Goal: Task Accomplishment & Management: Manage account settings

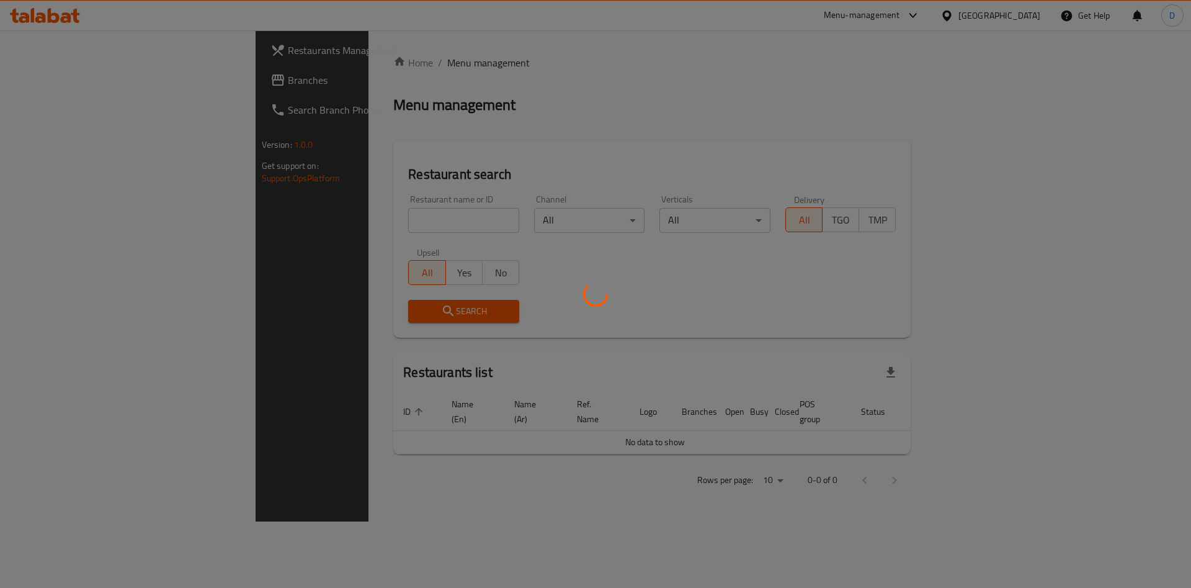
click at [388, 218] on div at bounding box center [595, 294] width 1191 height 588
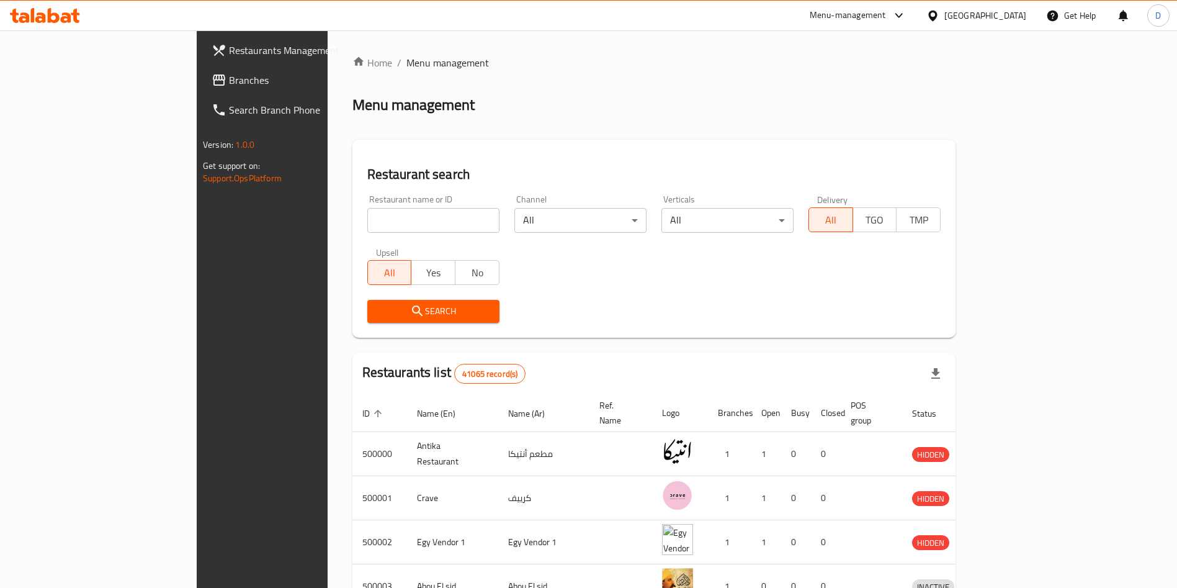
click at [360, 238] on div "Restaurant name or ID Restaurant name or ID" at bounding box center [433, 213] width 147 height 53
click at [367, 224] on input "search" at bounding box center [433, 220] width 132 height 25
type input "Nim Nim"
click at [394, 313] on span "Search" at bounding box center [433, 311] width 112 height 16
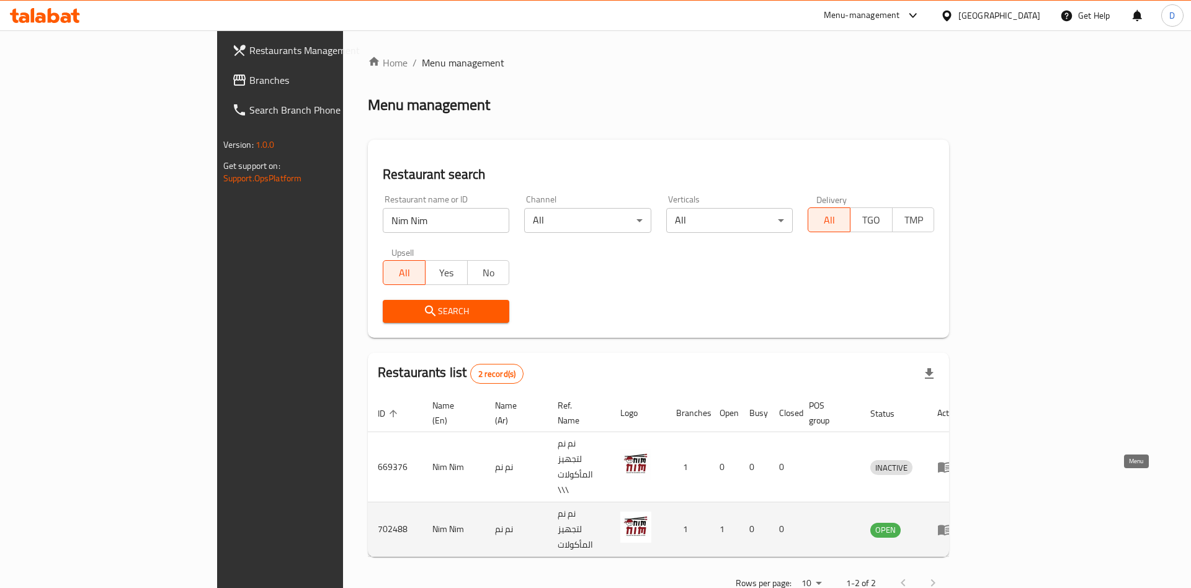
click at [950, 527] on icon "enhanced table" at bounding box center [948, 529] width 4 height 5
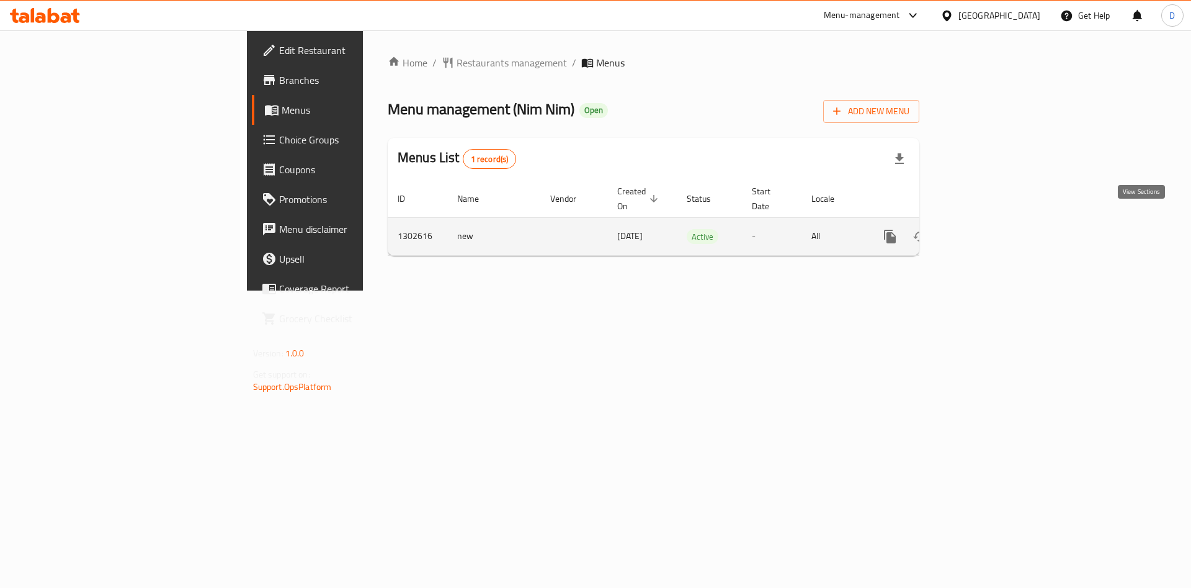
click at [985, 231] on icon "enhanced table" at bounding box center [979, 236] width 11 height 11
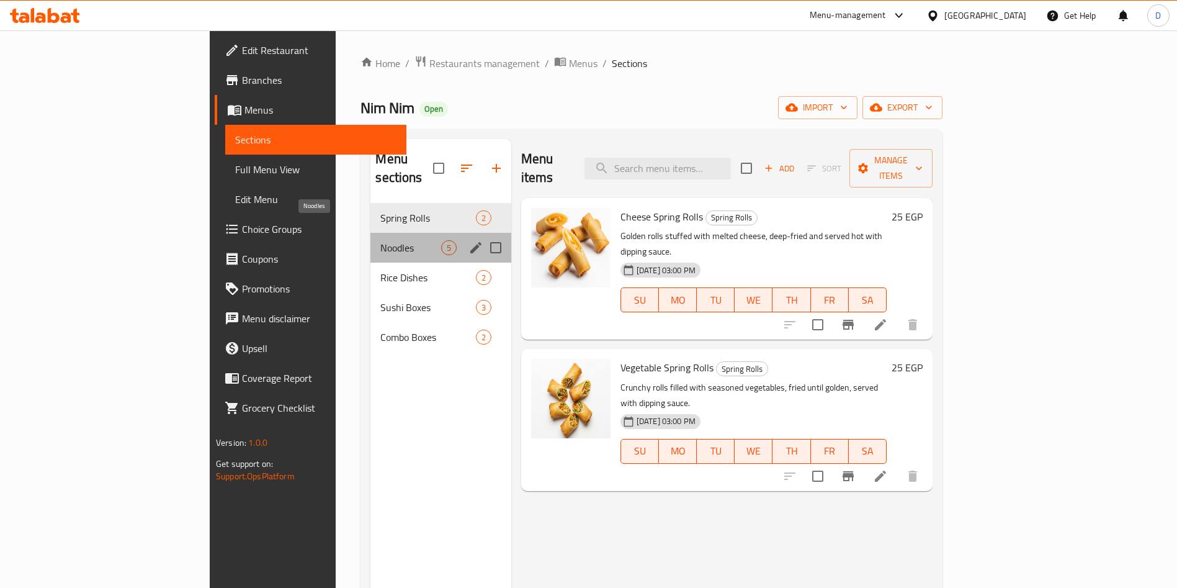
click at [380, 240] on span "Noodles" at bounding box center [410, 247] width 60 height 15
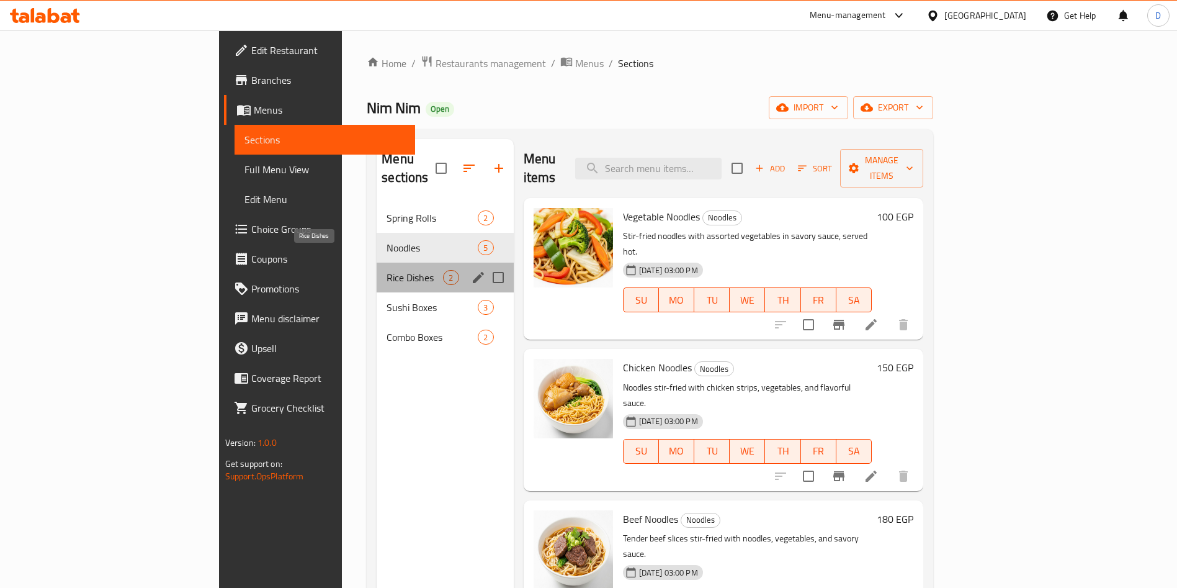
click at [387, 270] on span "Rice Dishes" at bounding box center [415, 277] width 56 height 15
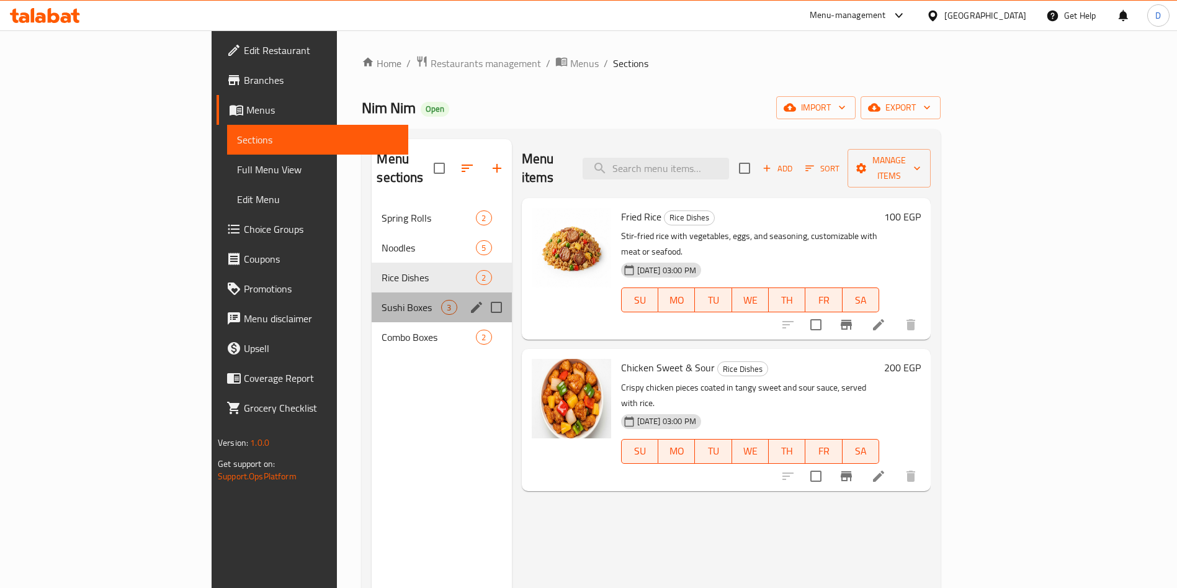
click at [372, 300] on div "Sushi Boxes 3" at bounding box center [442, 307] width 140 height 30
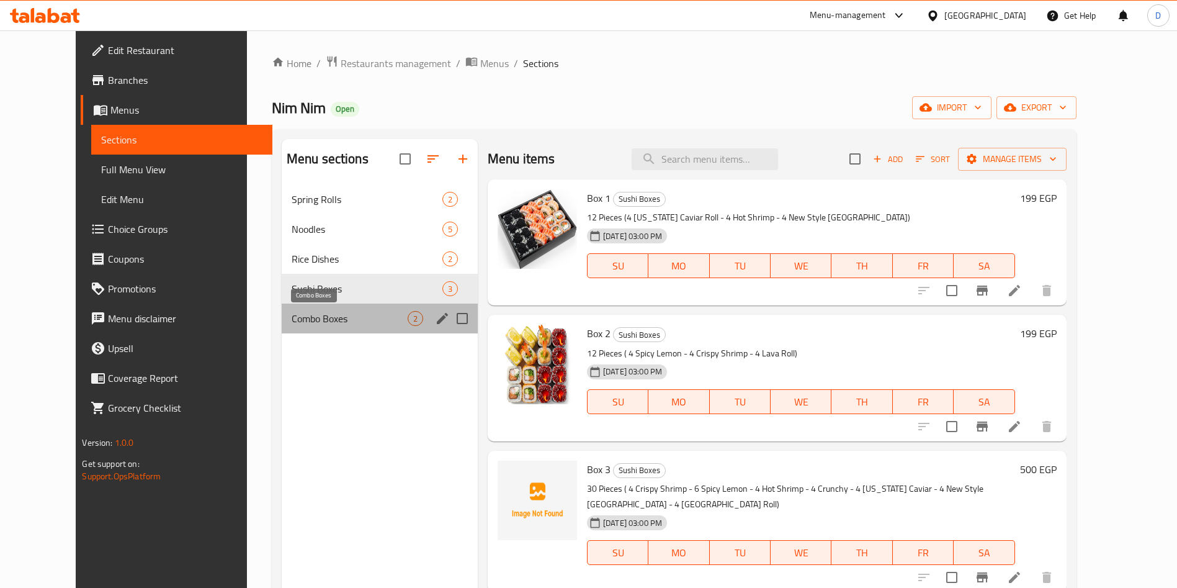
click at [332, 322] on span "Combo Boxes" at bounding box center [350, 318] width 116 height 15
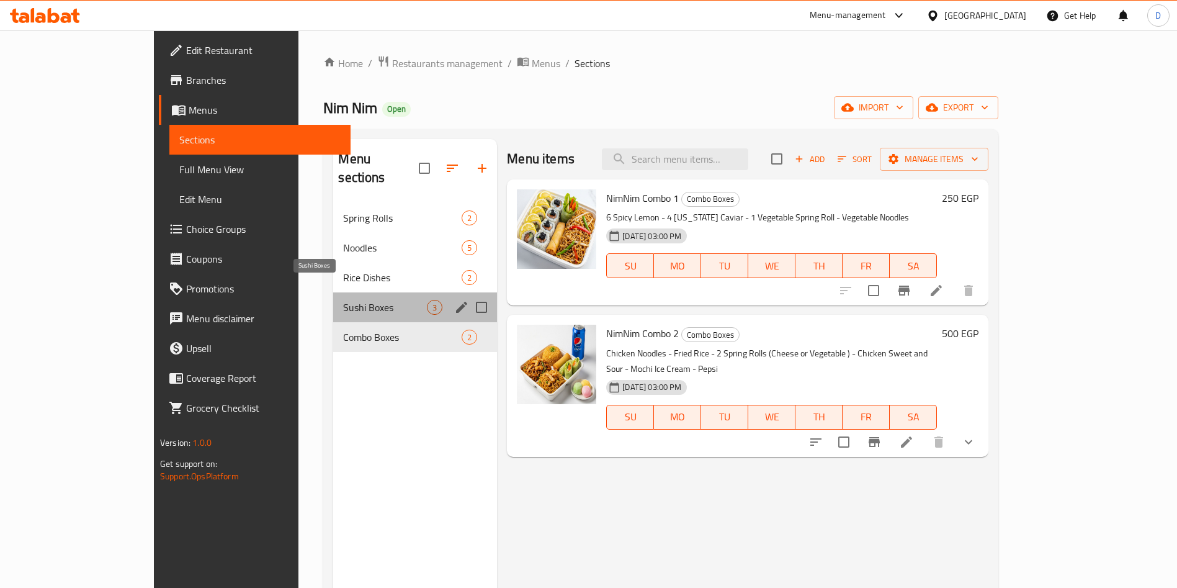
click at [343, 300] on span "Sushi Boxes" at bounding box center [385, 307] width 84 height 15
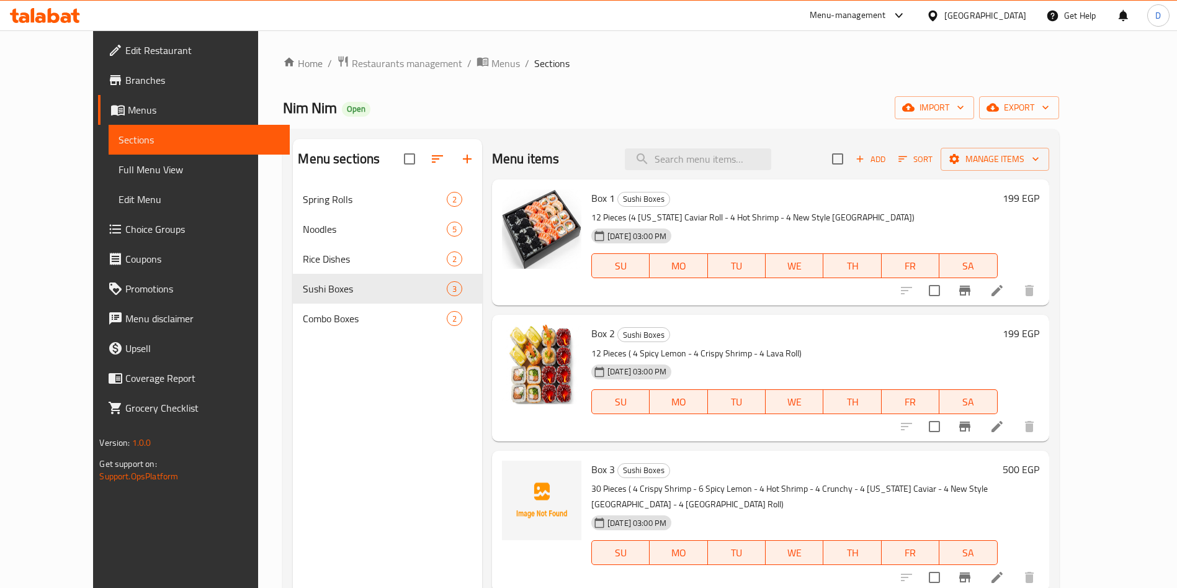
click at [342, 183] on nav "Spring Rolls 2 Noodles 5 Rice Dishes 2 Sushi Boxes 3 Combo Boxes 2" at bounding box center [387, 258] width 189 height 159
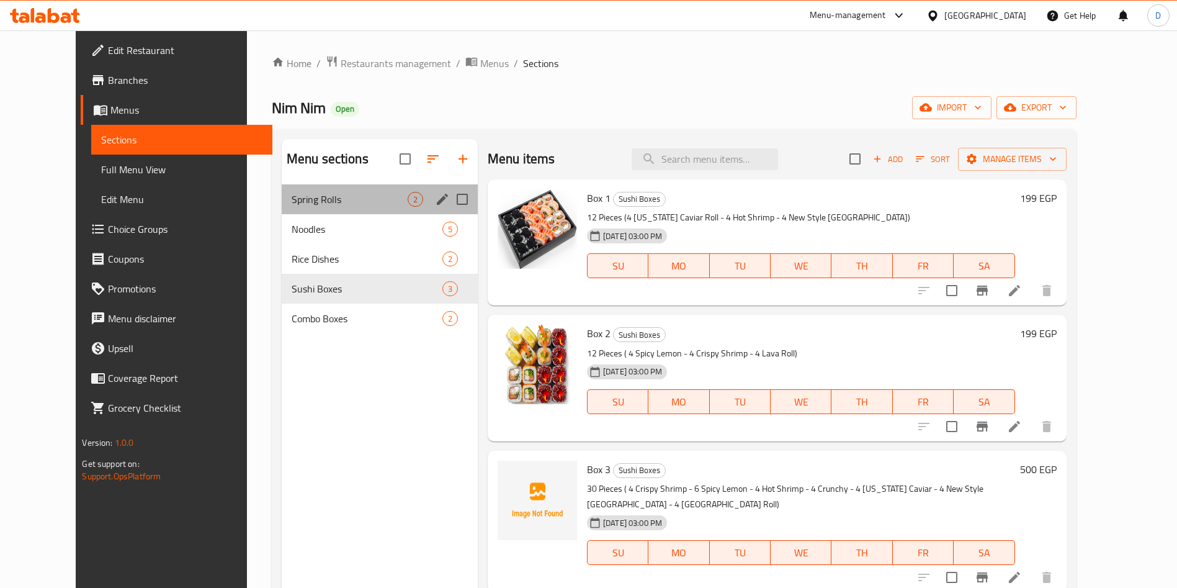
click at [310, 186] on div "Spring Rolls 2" at bounding box center [380, 199] width 196 height 30
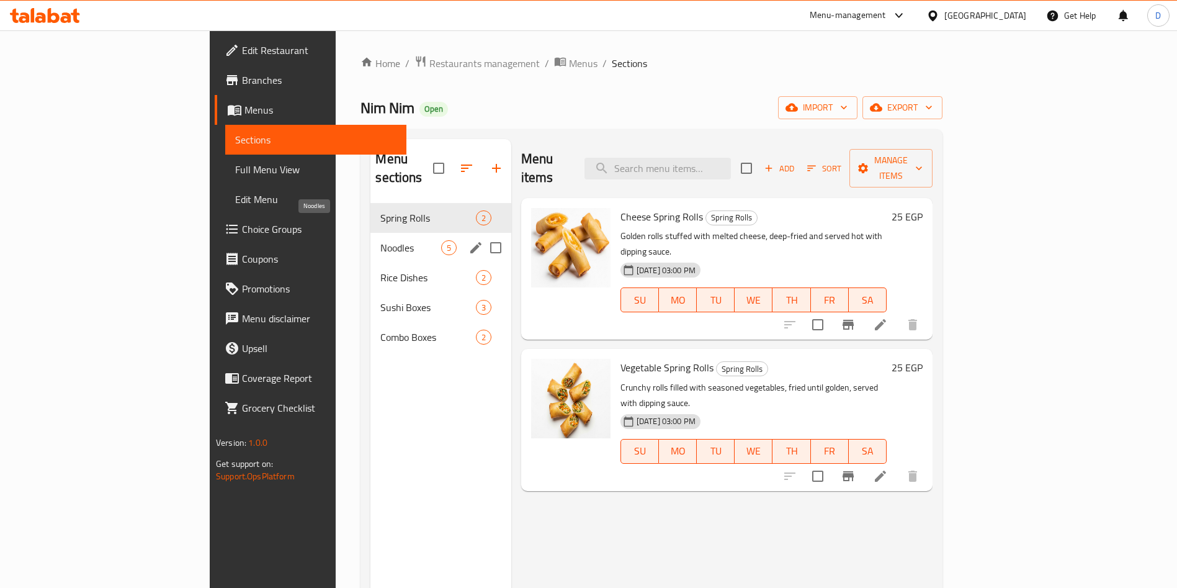
click at [380, 240] on span "Noodles" at bounding box center [410, 247] width 60 height 15
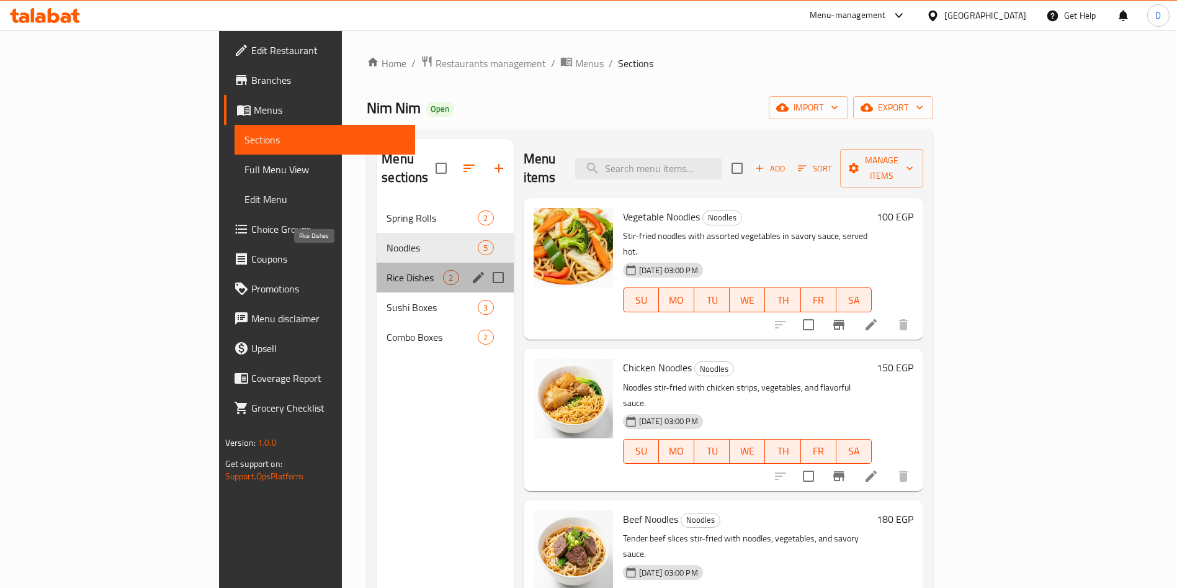
click at [387, 270] on span "Rice Dishes" at bounding box center [415, 277] width 56 height 15
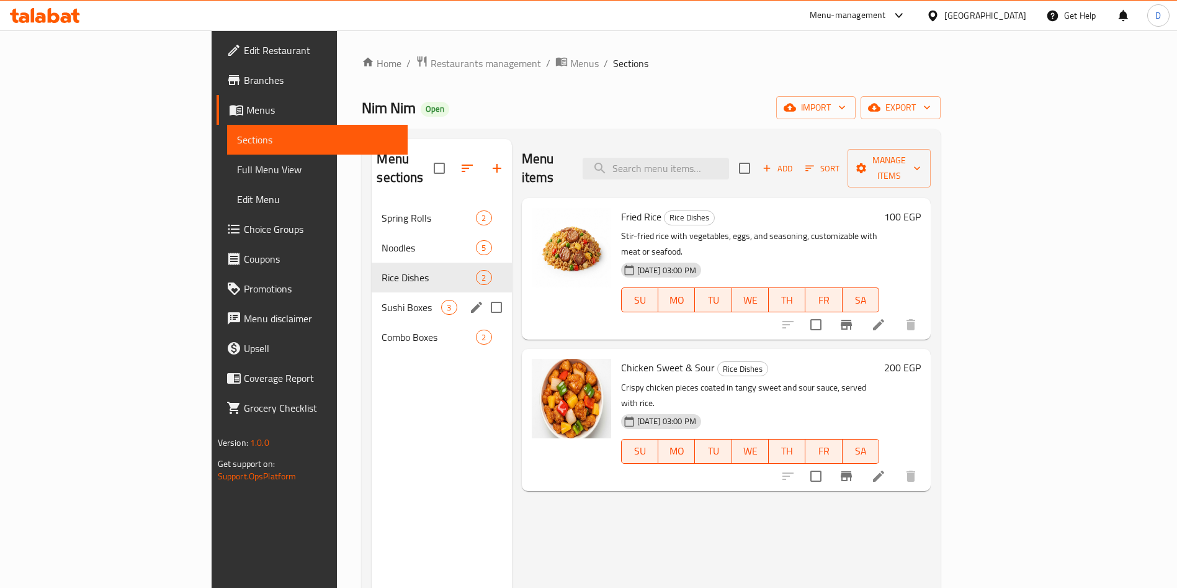
drag, startPoint x: 287, startPoint y: 252, endPoint x: 305, endPoint y: 277, distance: 31.2
click at [372, 277] on div "Spring Rolls 2 Noodles 5 Rice Dishes 2 Sushi Boxes 3 Combo Boxes 2" at bounding box center [442, 277] width 140 height 149
click at [372, 292] on div "Sushi Boxes 3" at bounding box center [442, 307] width 140 height 30
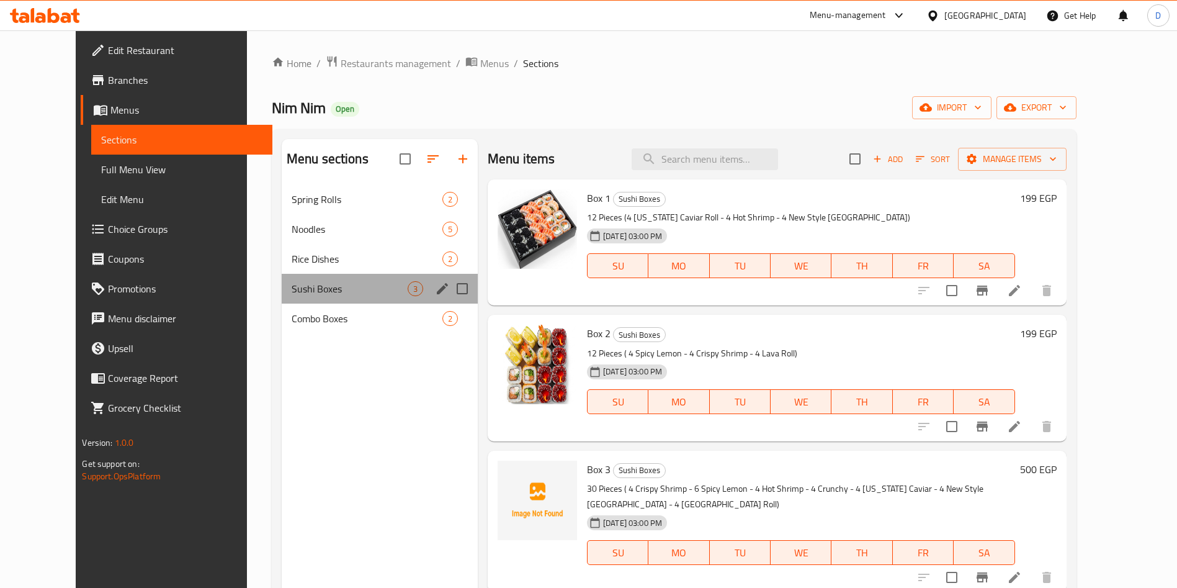
click at [306, 302] on div "Sushi Boxes 3" at bounding box center [380, 289] width 196 height 30
click at [323, 203] on span "Spring Rolls" at bounding box center [350, 199] width 116 height 15
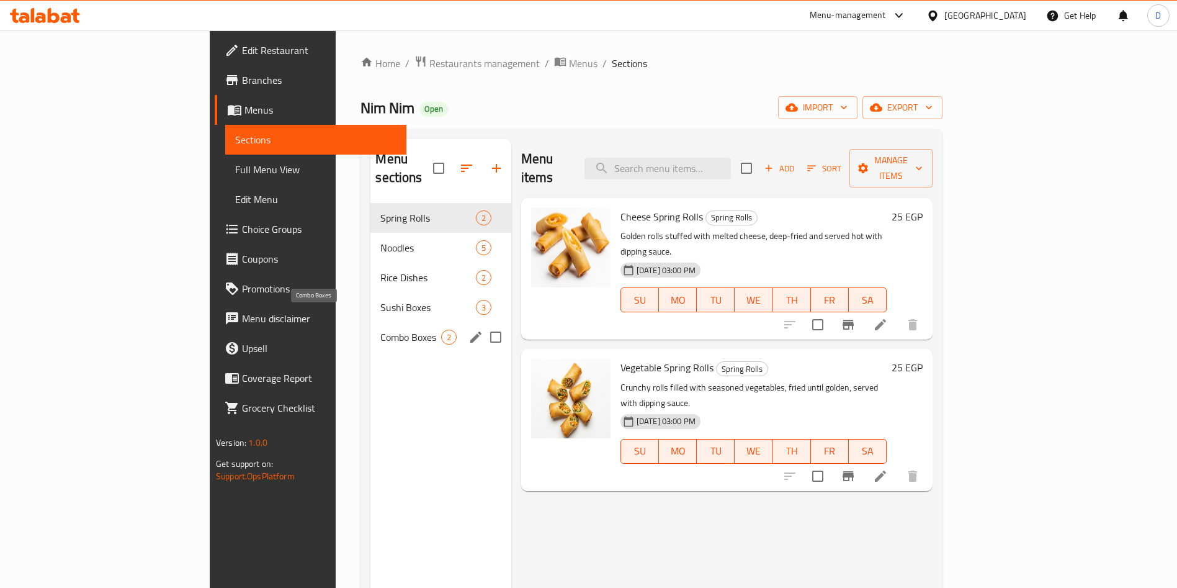
drag, startPoint x: 323, startPoint y: 203, endPoint x: 326, endPoint y: 310, distance: 106.1
click at [370, 310] on div "Spring Rolls 2 Noodles 5 Rice Dishes 2 Sushi Boxes 3 Combo Boxes 2" at bounding box center [440, 277] width 140 height 149
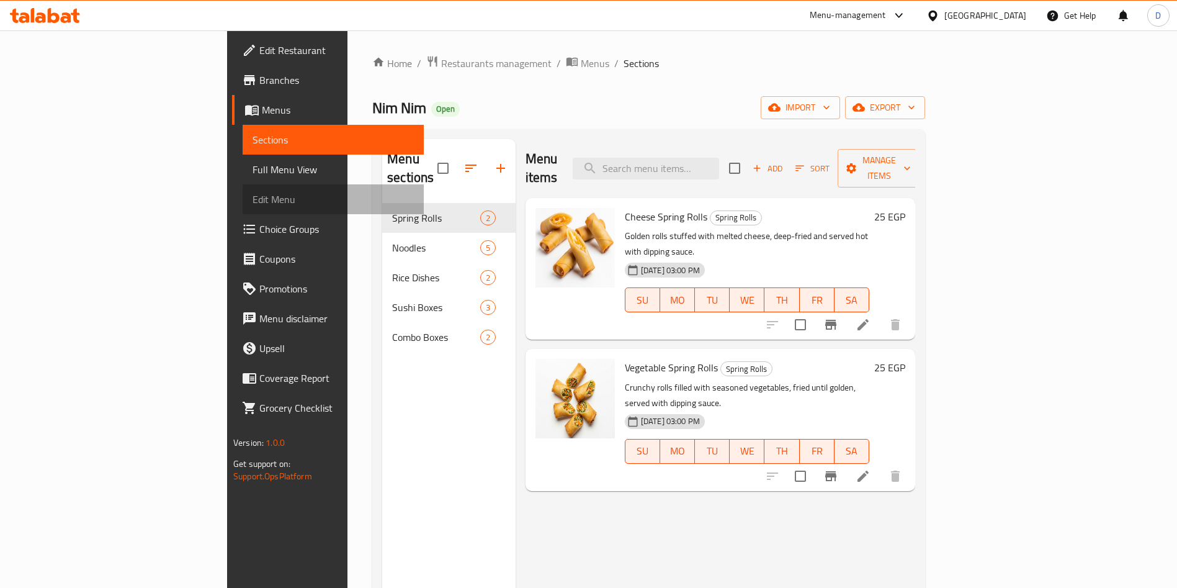
click at [243, 188] on link "Edit Menu" at bounding box center [333, 199] width 181 height 30
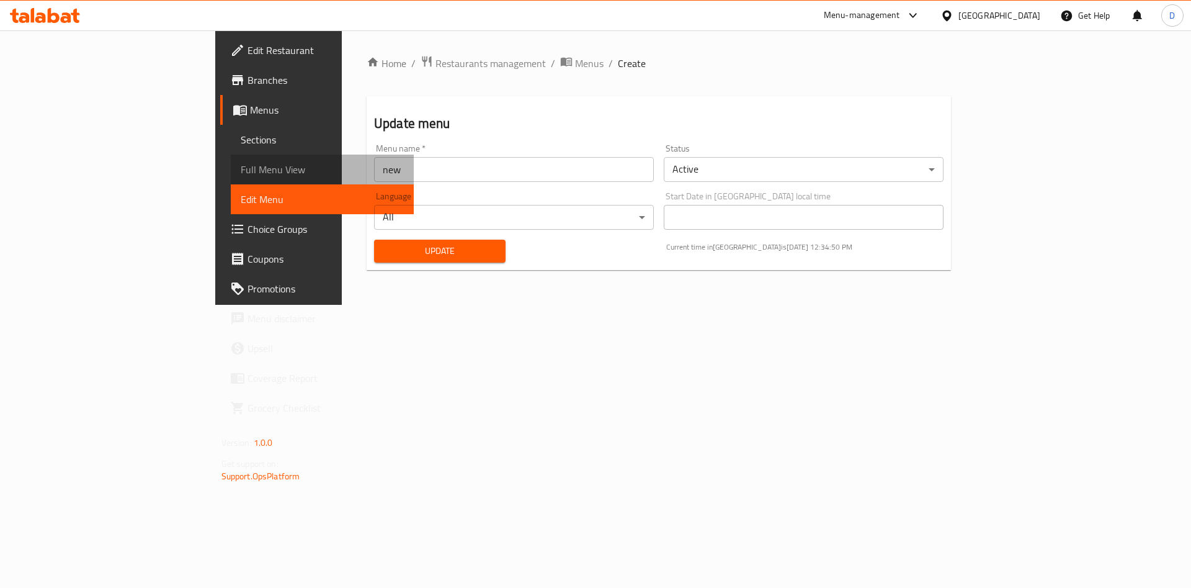
click at [241, 166] on span "Full Menu View" at bounding box center [323, 169] width 164 height 15
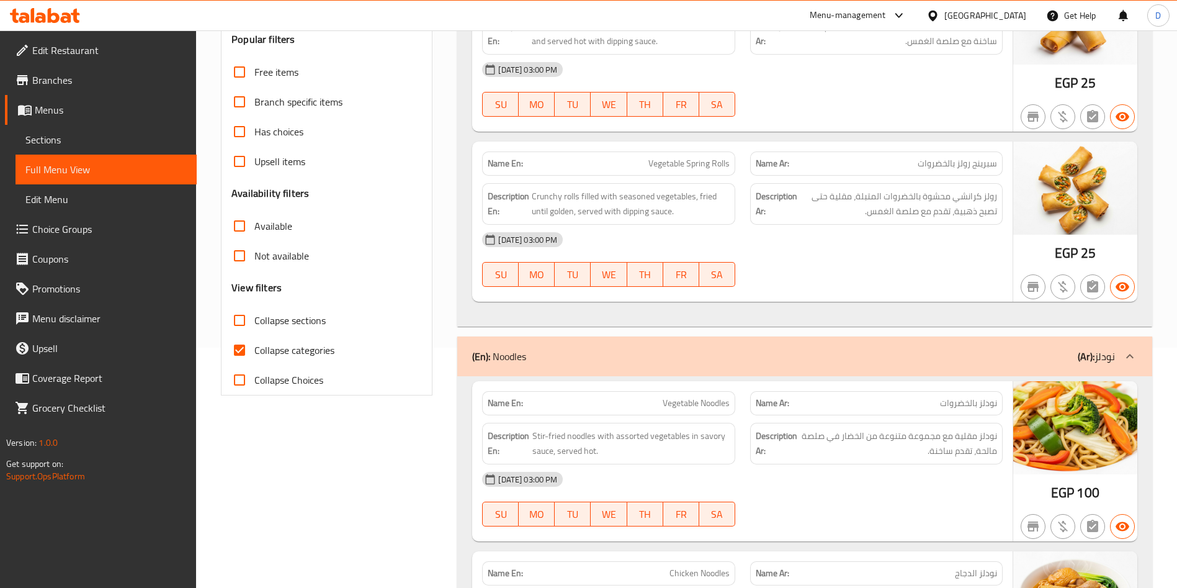
scroll to position [126, 0]
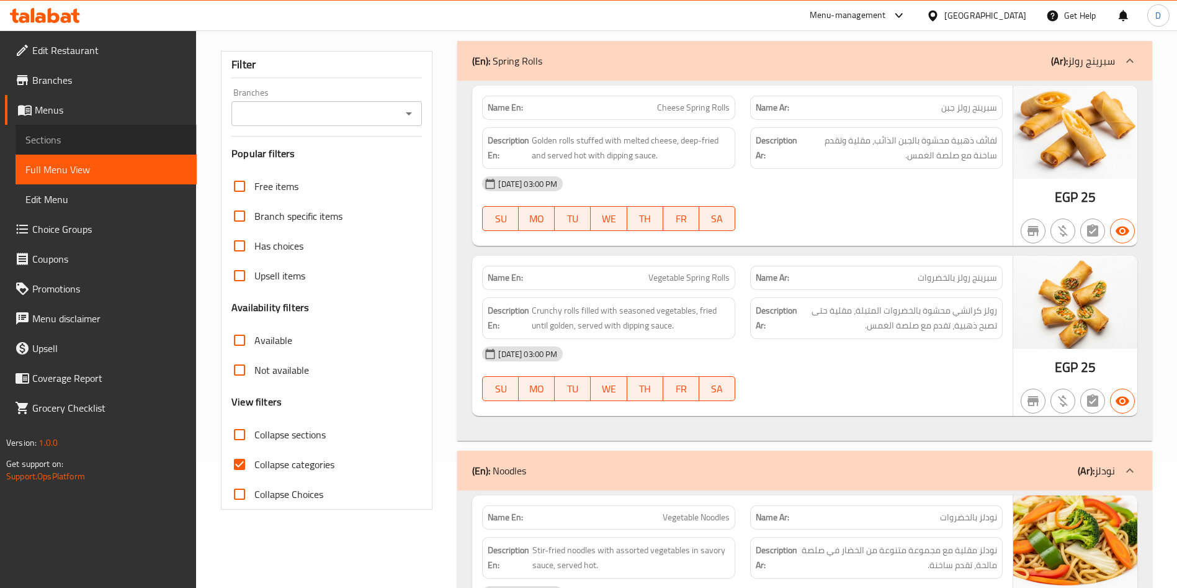
click at [60, 135] on span "Sections" at bounding box center [105, 139] width 161 height 15
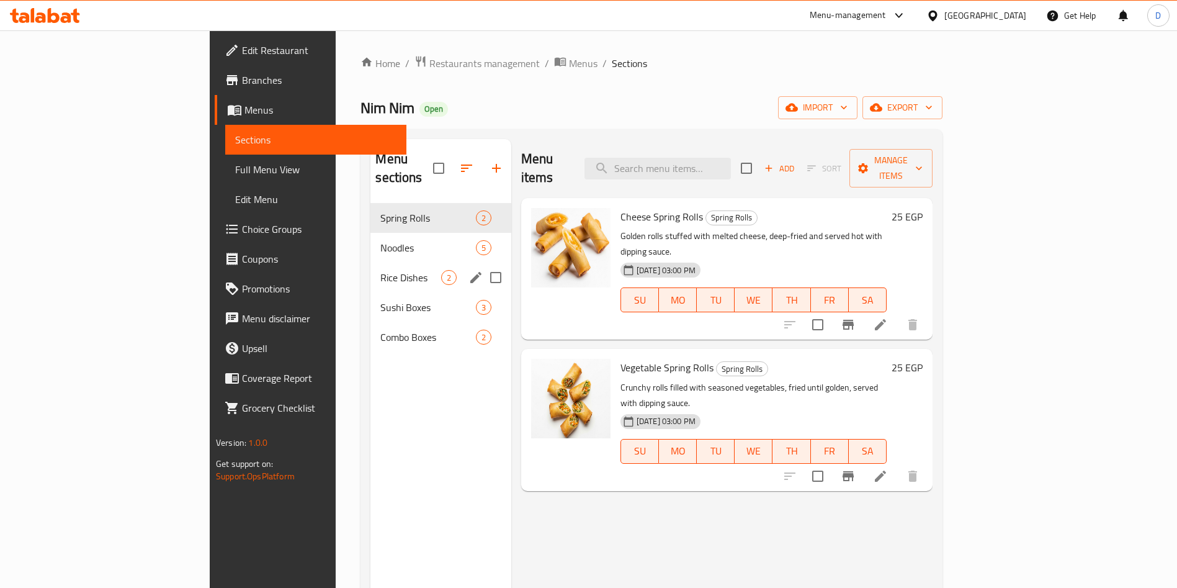
drag, startPoint x: 304, startPoint y: 200, endPoint x: 306, endPoint y: 248, distance: 47.2
click at [370, 248] on div "Spring Rolls 2 Noodles 5 Rice Dishes 2 Sushi Boxes 3 Combo Boxes 2" at bounding box center [440, 277] width 140 height 149
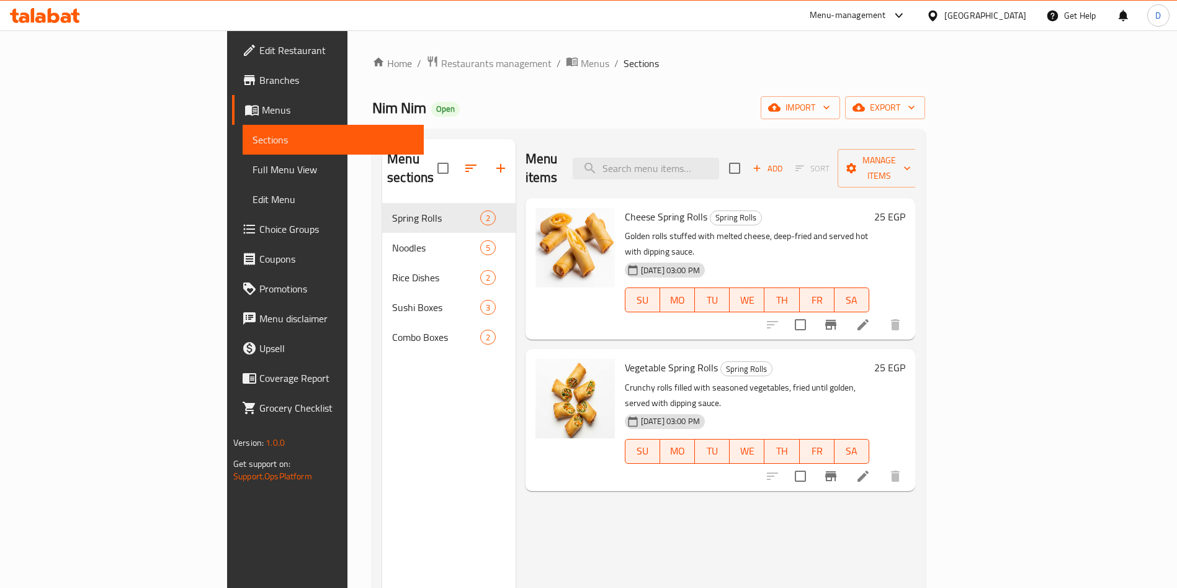
drag, startPoint x: 432, startPoint y: 388, endPoint x: 416, endPoint y: 388, distance: 16.1
click at [416, 388] on div "Menu sections Spring Rolls 2 Noodles 5 Rice Dishes 2 Sushi Boxes 3 Combo Boxes 2" at bounding box center [448, 433] width 133 height 588
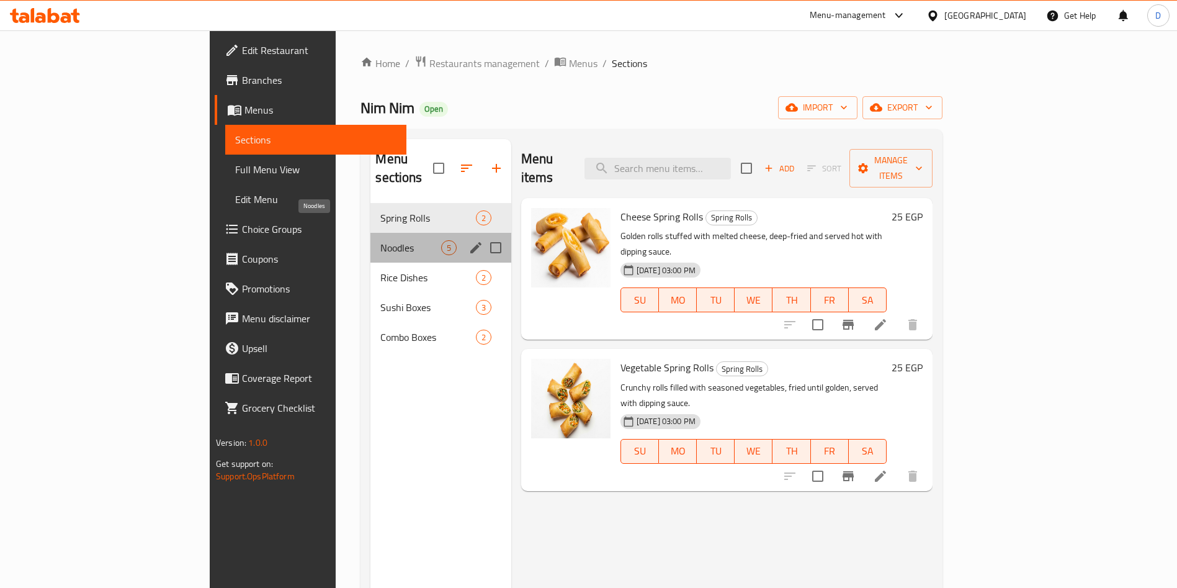
click at [380, 240] on span "Noodles" at bounding box center [410, 247] width 60 height 15
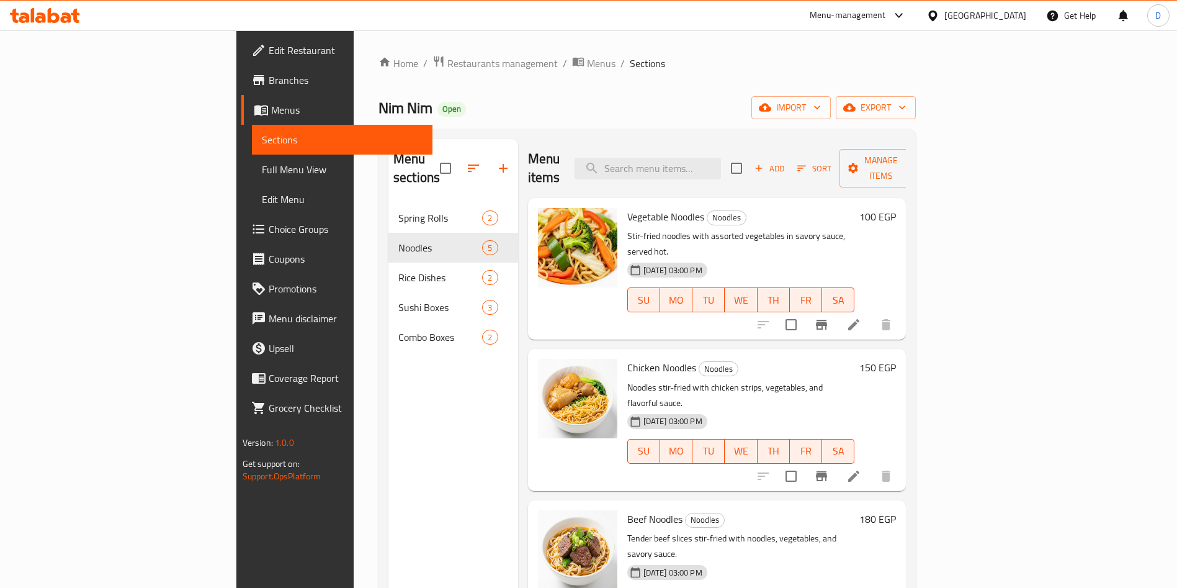
scroll to position [121, 0]
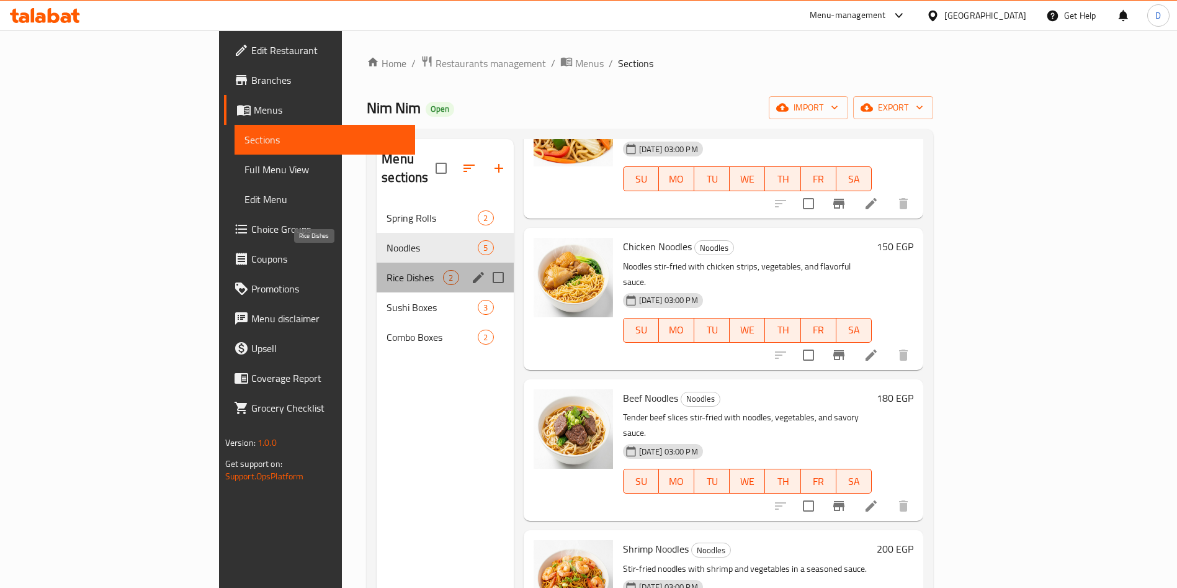
click at [387, 270] on span "Rice Dishes" at bounding box center [415, 277] width 56 height 15
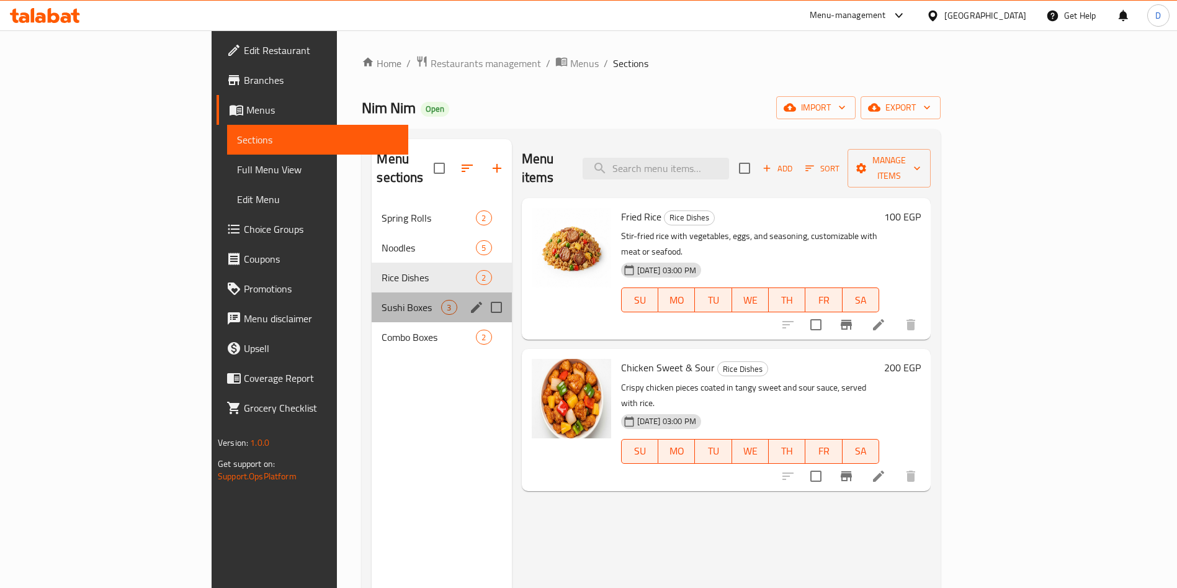
click at [372, 292] on div "Sushi Boxes 3" at bounding box center [442, 307] width 140 height 30
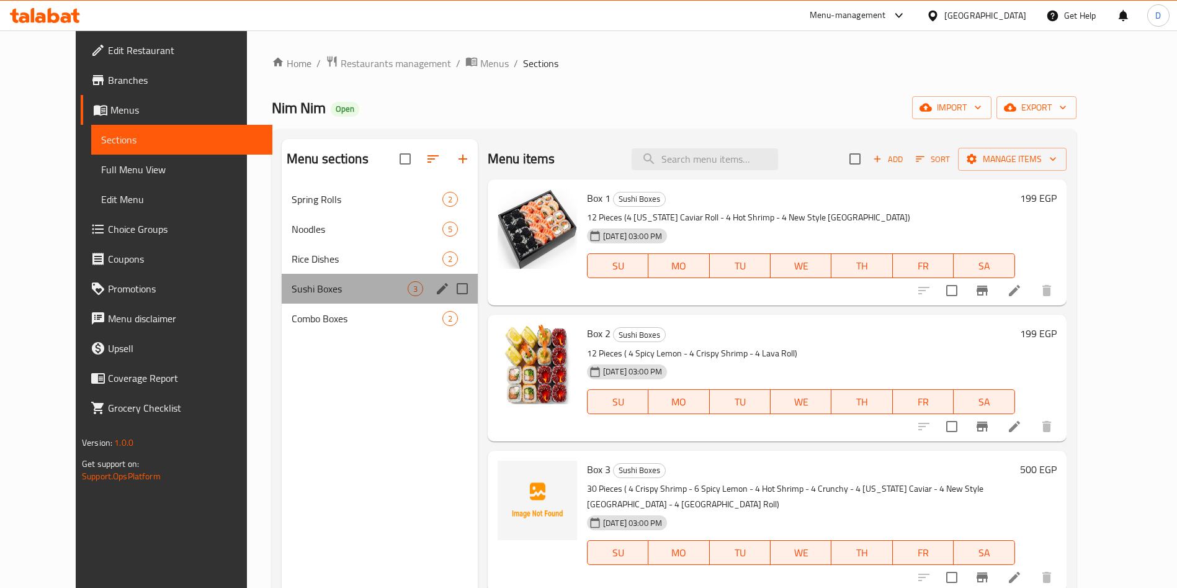
click at [313, 300] on div "Sushi Boxes 3" at bounding box center [380, 289] width 196 height 30
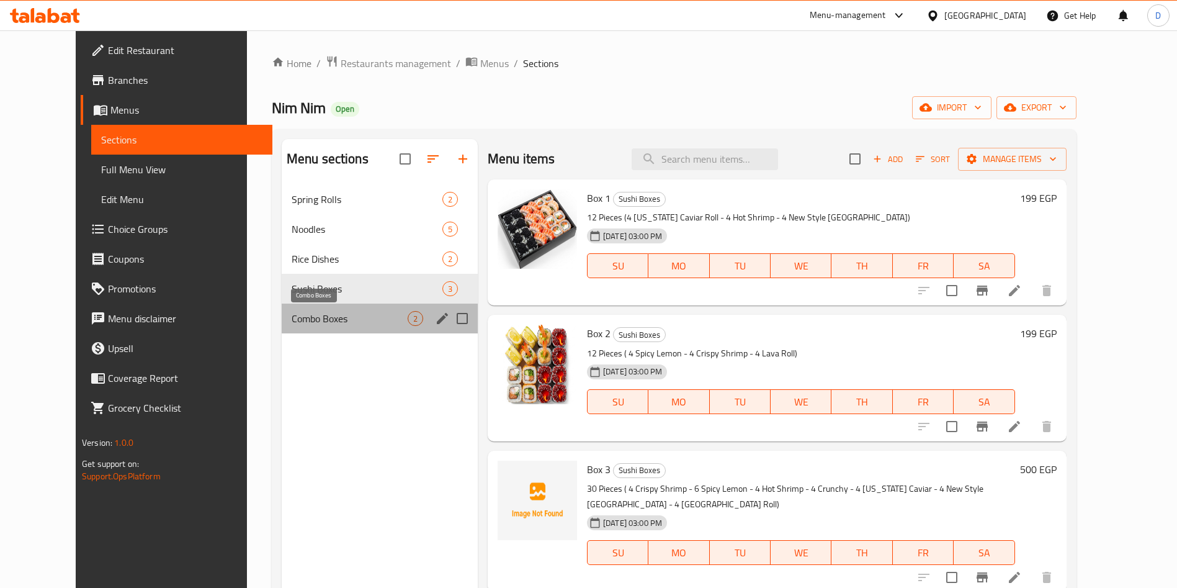
click at [321, 315] on span "Combo Boxes" at bounding box center [350, 318] width 116 height 15
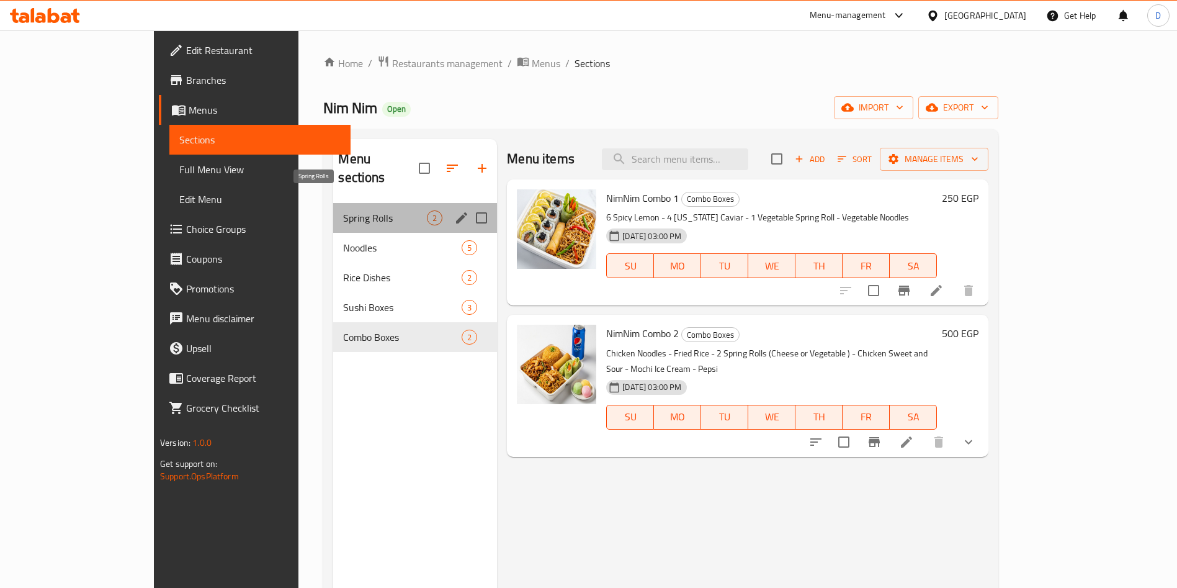
click at [343, 210] on span "Spring Rolls" at bounding box center [385, 217] width 84 height 15
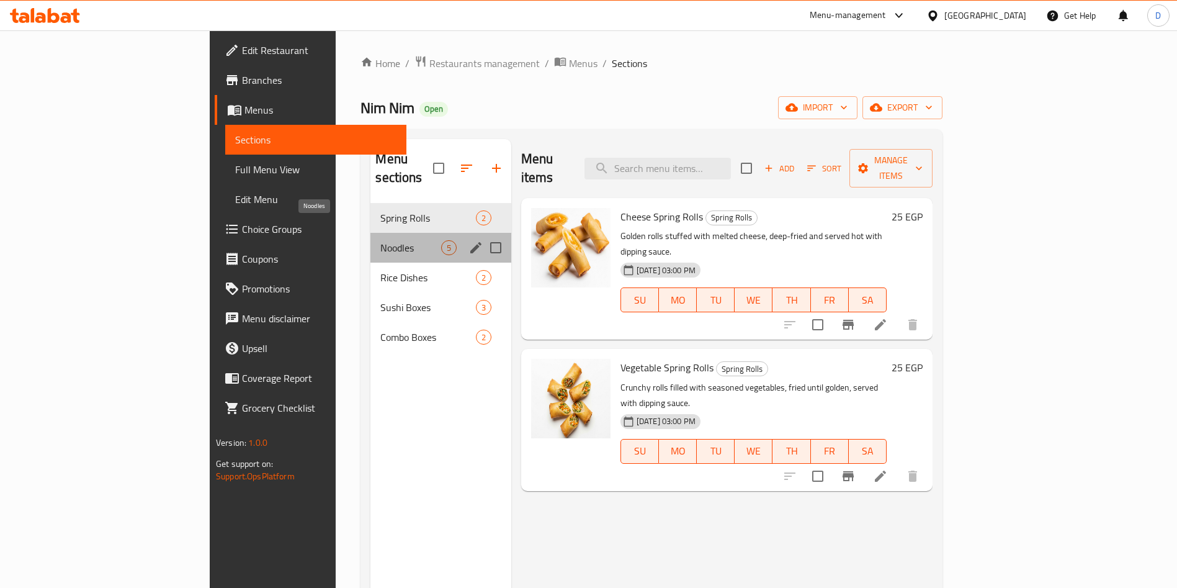
click at [380, 240] on span "Noodles" at bounding box center [410, 247] width 60 height 15
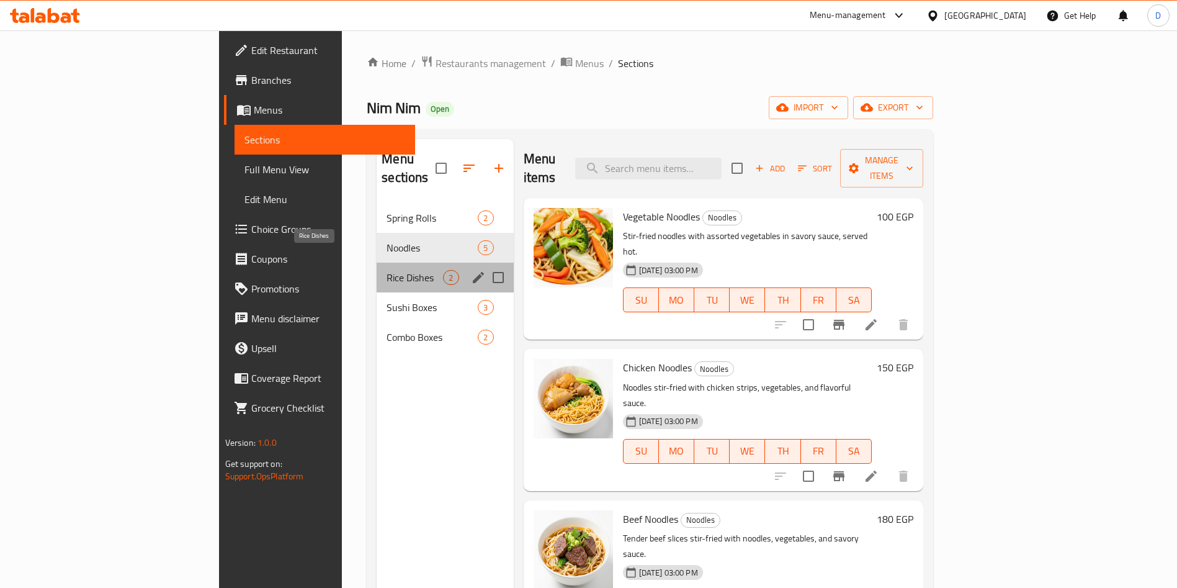
click at [387, 270] on span "Rice Dishes" at bounding box center [415, 277] width 56 height 15
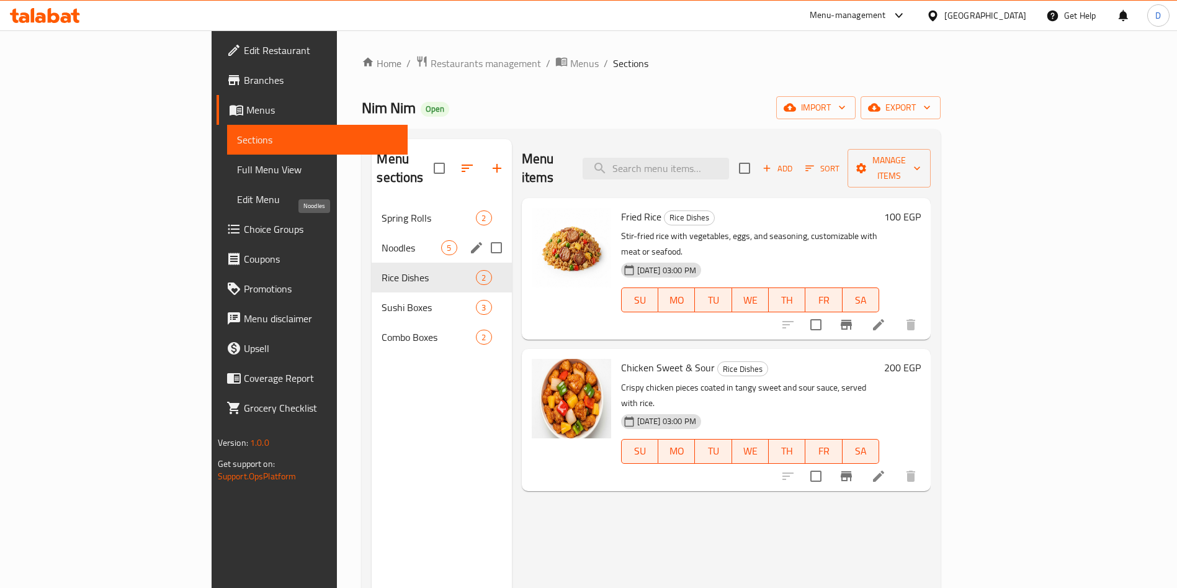
click at [382, 240] on span "Noodles" at bounding box center [412, 247] width 60 height 15
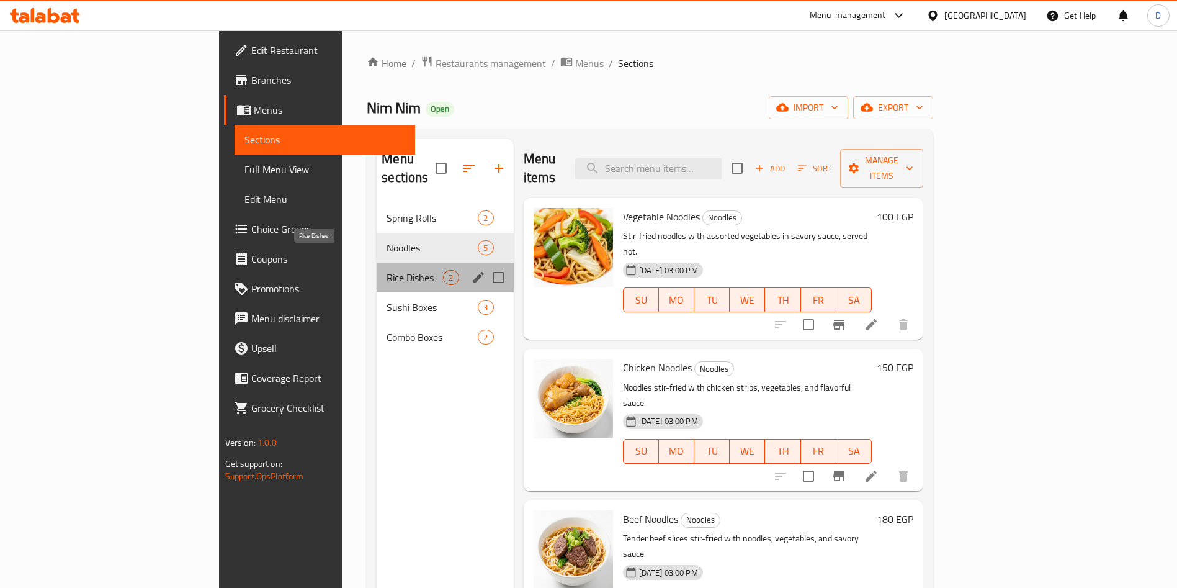
click at [387, 270] on span "Rice Dishes" at bounding box center [415, 277] width 56 height 15
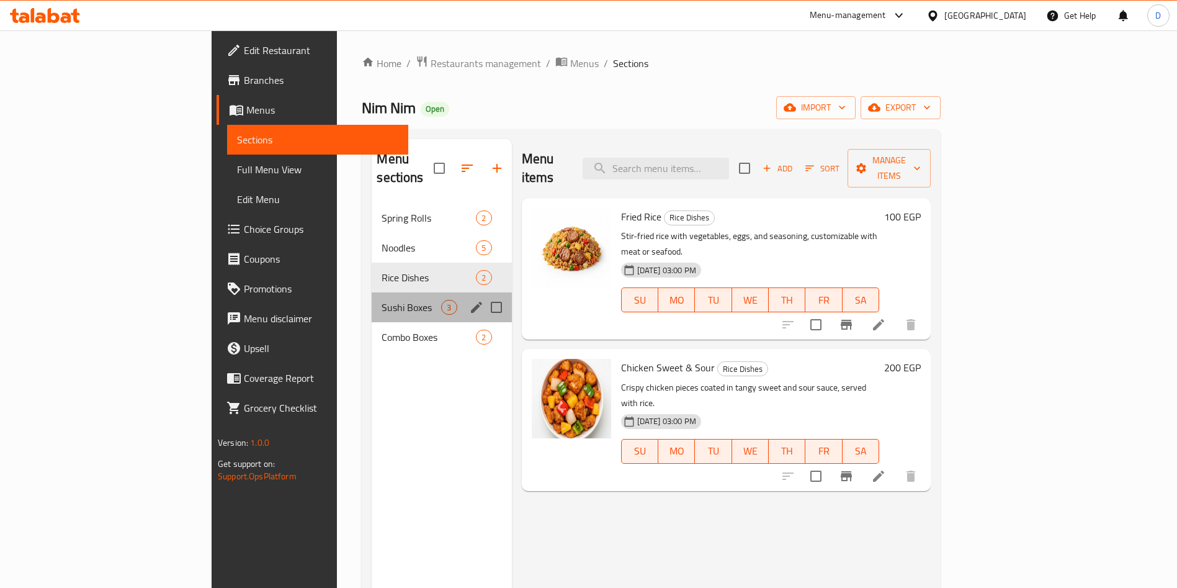
click at [372, 302] on div "Sushi Boxes 3" at bounding box center [442, 307] width 140 height 30
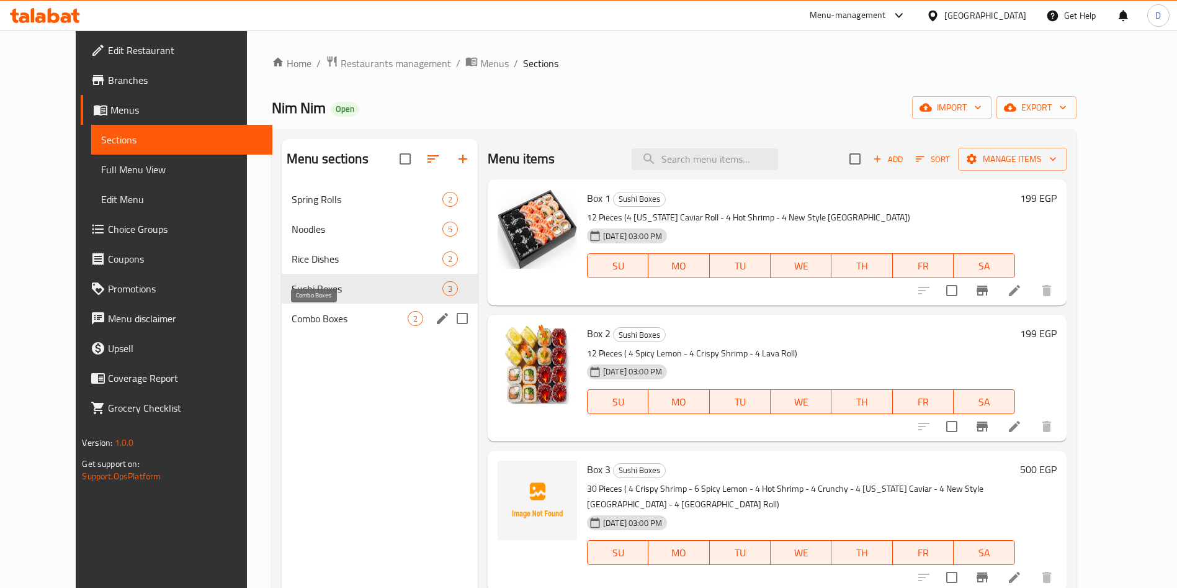
click at [300, 316] on span "Combo Boxes" at bounding box center [350, 318] width 116 height 15
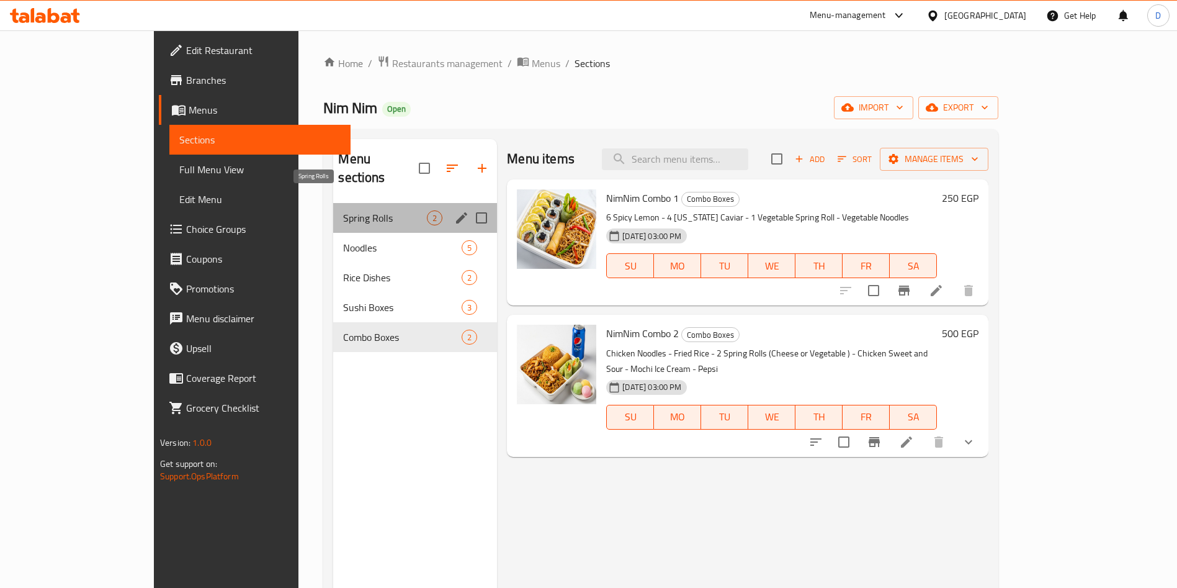
click at [343, 210] on span "Spring Rolls" at bounding box center [385, 217] width 84 height 15
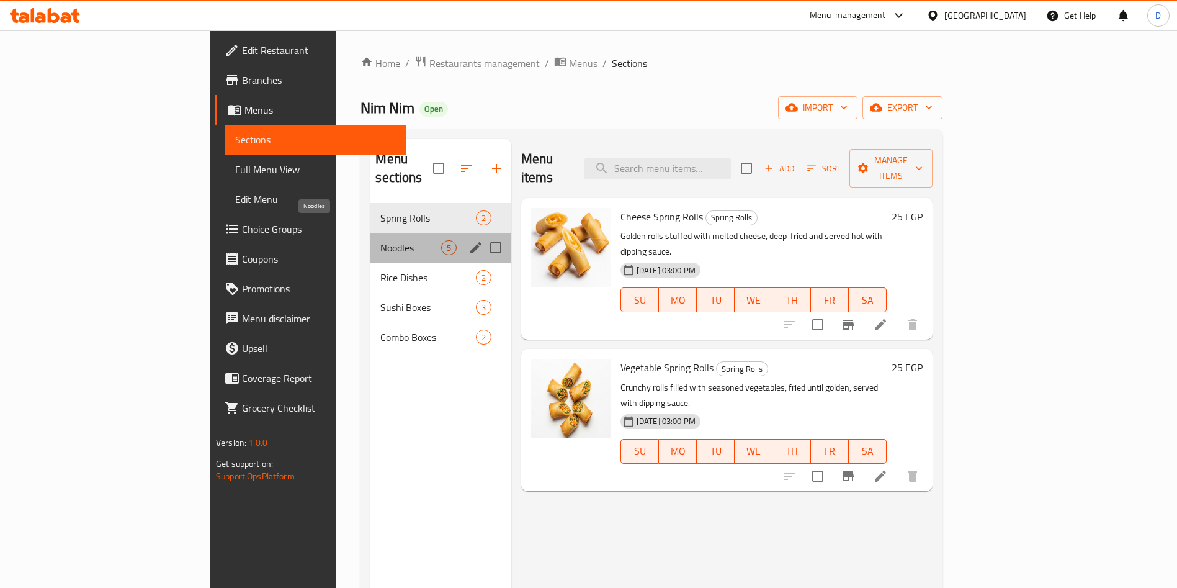
click at [380, 240] on span "Noodles" at bounding box center [410, 247] width 60 height 15
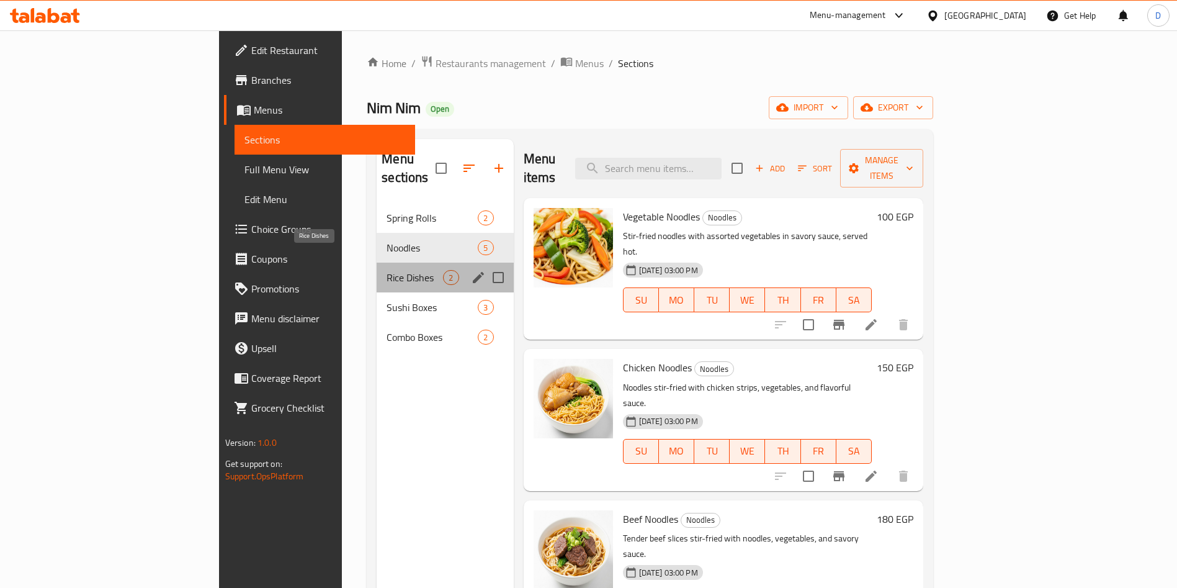
click at [387, 270] on span "Rice Dishes" at bounding box center [415, 277] width 56 height 15
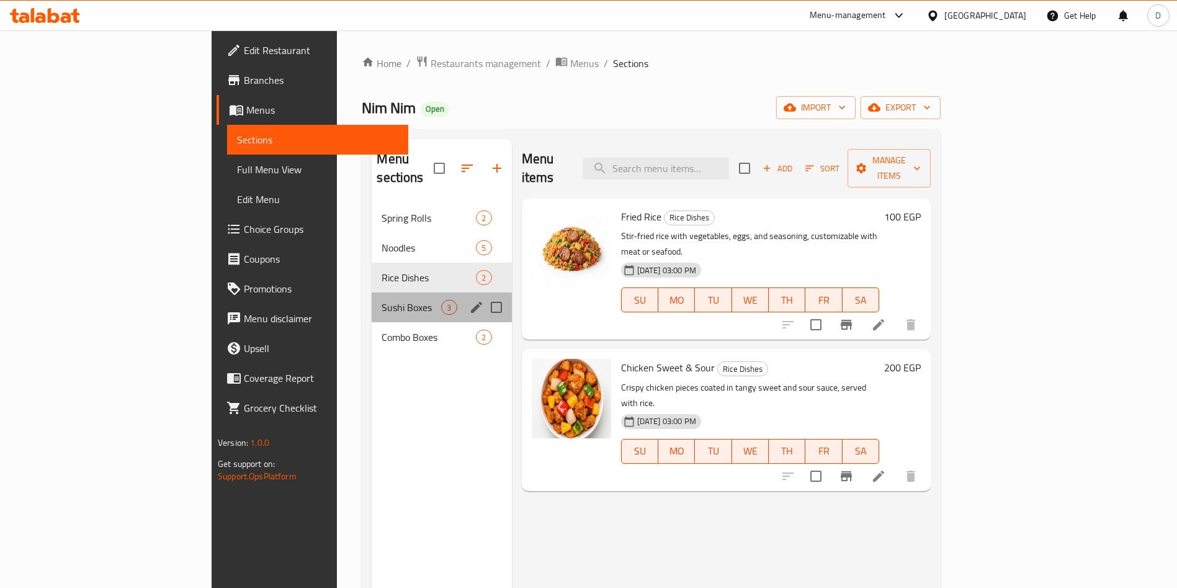
click at [372, 292] on div "Sushi Boxes 3" at bounding box center [442, 307] width 140 height 30
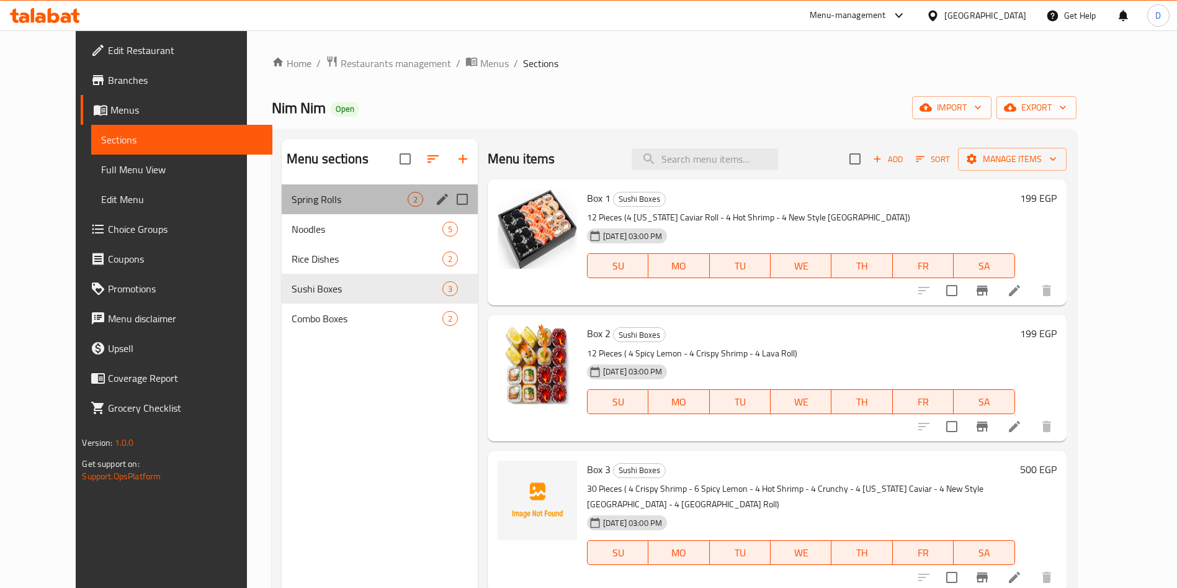
click at [282, 207] on div "Spring Rolls 2" at bounding box center [380, 199] width 196 height 30
